Goal: Navigation & Orientation: Understand site structure

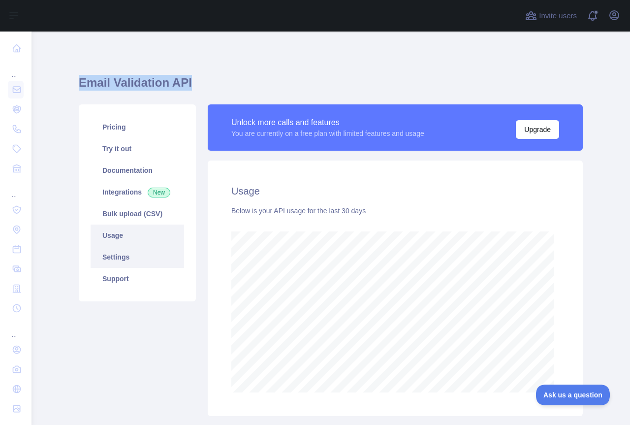
scroll to position [393, 591]
click at [164, 251] on link "Settings" at bounding box center [138, 257] width 94 height 22
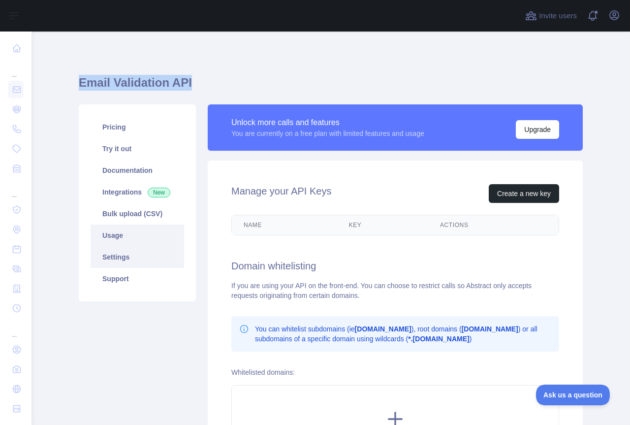
click at [162, 232] on link "Usage" at bounding box center [138, 235] width 94 height 22
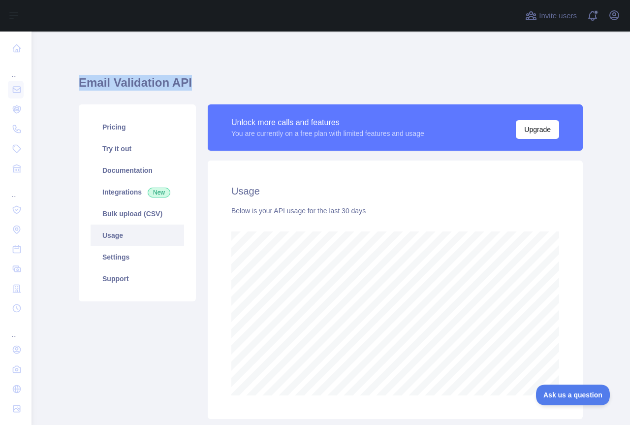
scroll to position [393, 591]
click at [114, 210] on link "Bulk upload (CSV)" at bounding box center [138, 214] width 94 height 22
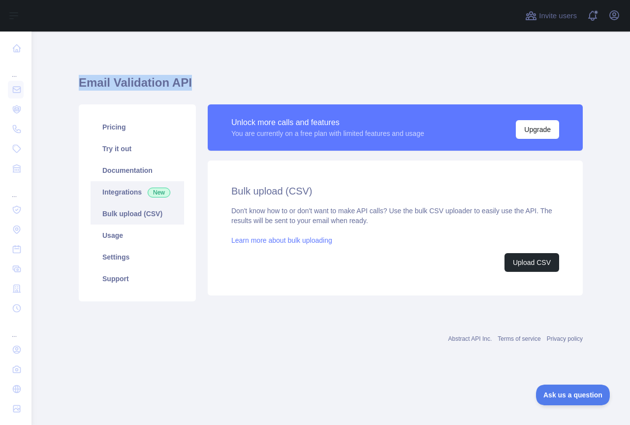
click at [120, 191] on link "Integrations New" at bounding box center [138, 192] width 94 height 22
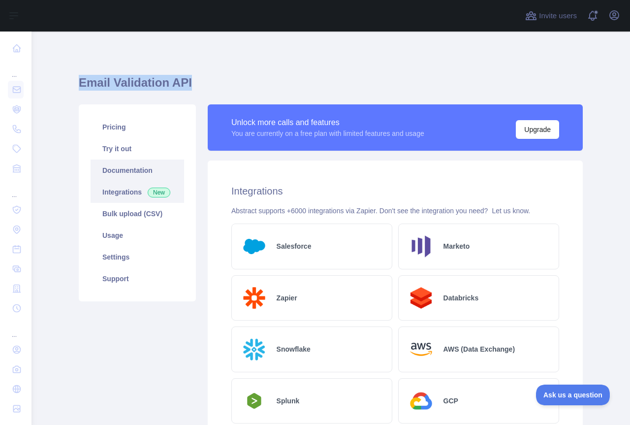
click at [115, 174] on link "Documentation" at bounding box center [138, 170] width 94 height 22
click at [166, 150] on link "Try it out" at bounding box center [138, 149] width 94 height 22
